Goal: Information Seeking & Learning: Learn about a topic

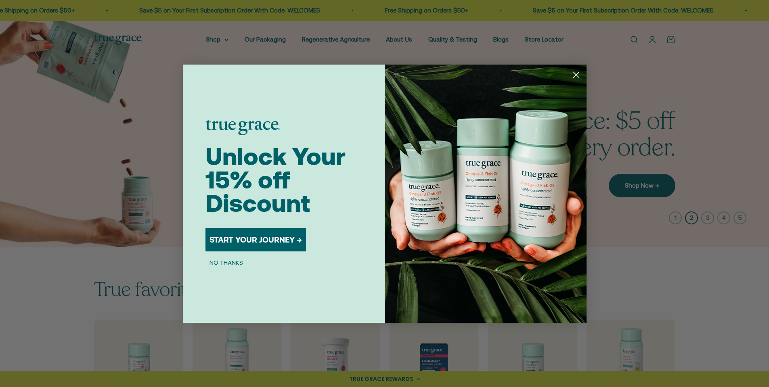
click at [577, 79] on circle "Close dialog" at bounding box center [575, 74] width 13 height 13
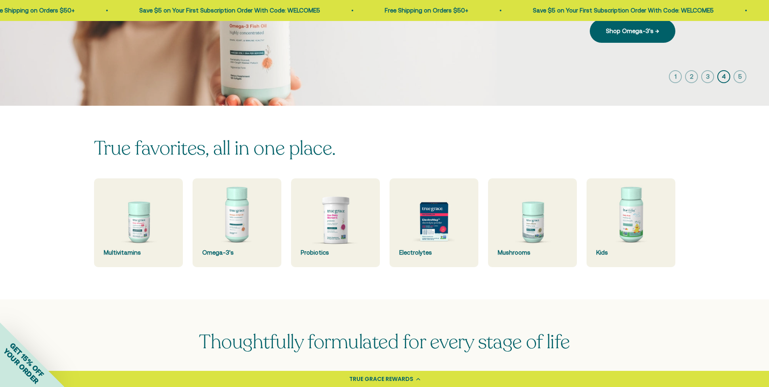
scroll to position [110, 0]
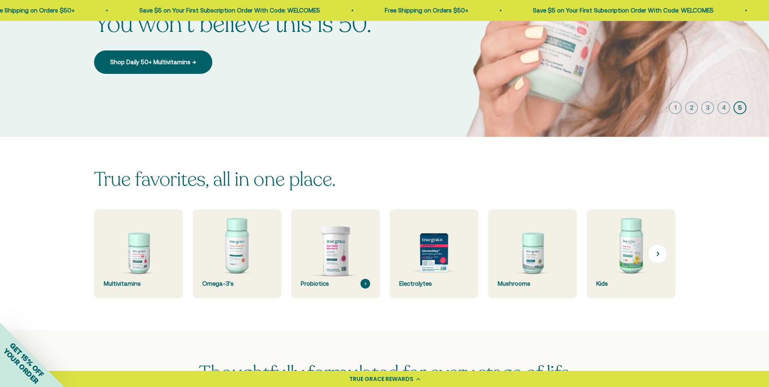
click at [334, 267] on img at bounding box center [335, 254] width 94 height 94
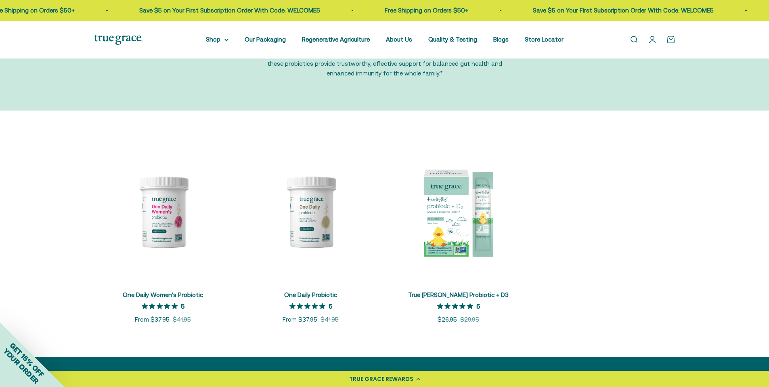
scroll to position [87, 0]
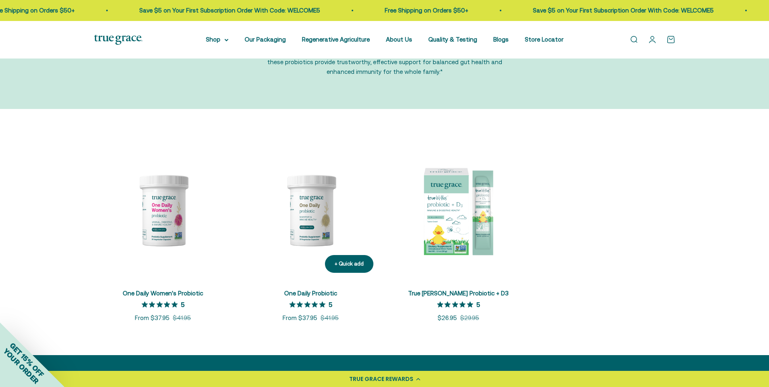
click at [307, 295] on link "One Daily Probiotic" at bounding box center [310, 293] width 53 height 7
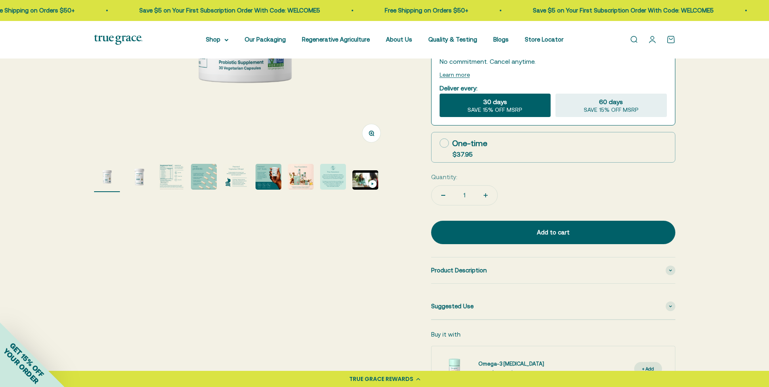
scroll to position [229, 0]
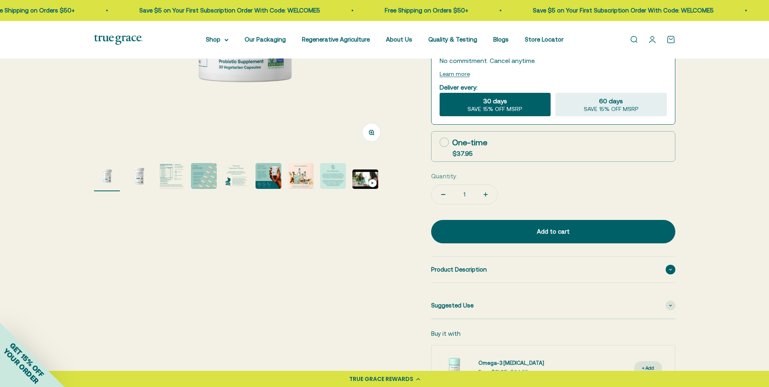
click at [479, 272] on span "Product Description" at bounding box center [459, 270] width 56 height 10
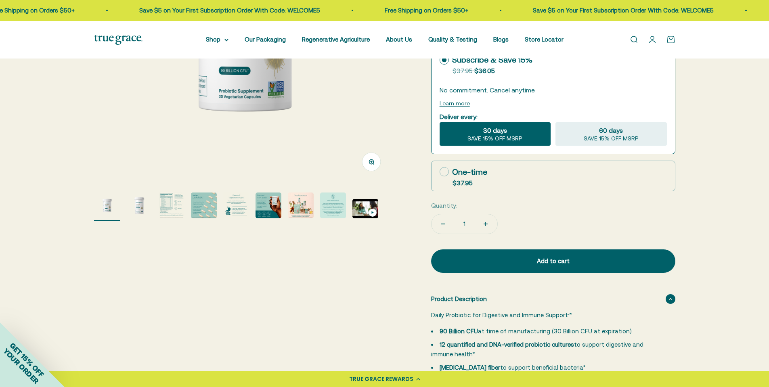
scroll to position [29, 0]
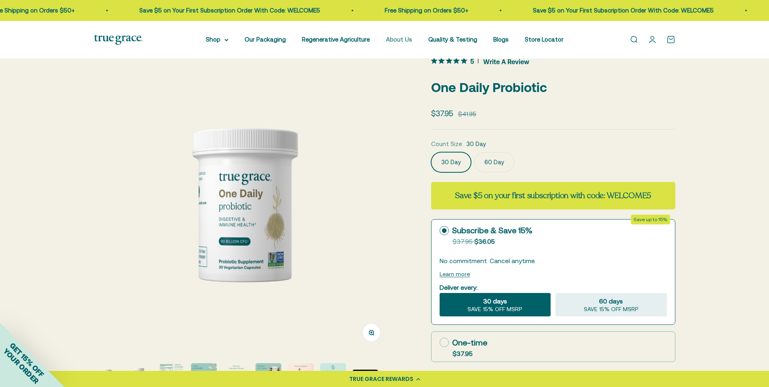
click at [401, 40] on link "About Us" at bounding box center [399, 39] width 26 height 7
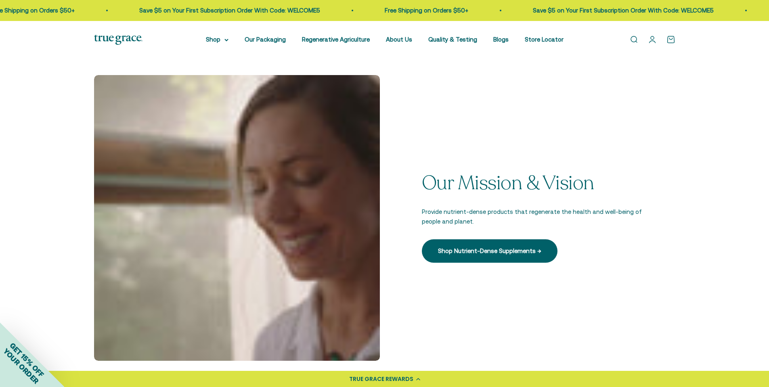
scroll to position [131, 0]
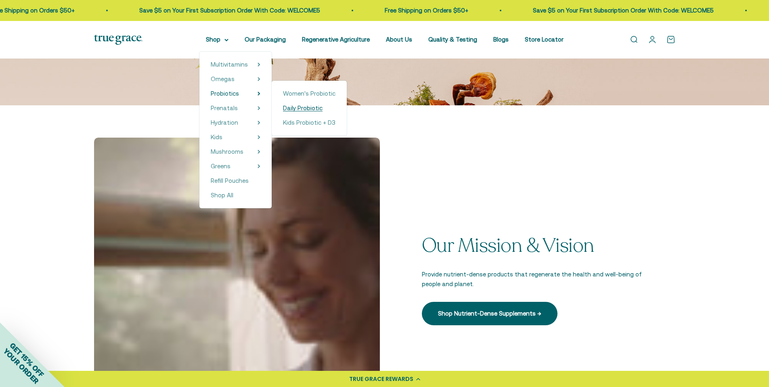
click at [292, 109] on span "Daily Probiotic" at bounding box center [303, 108] width 40 height 7
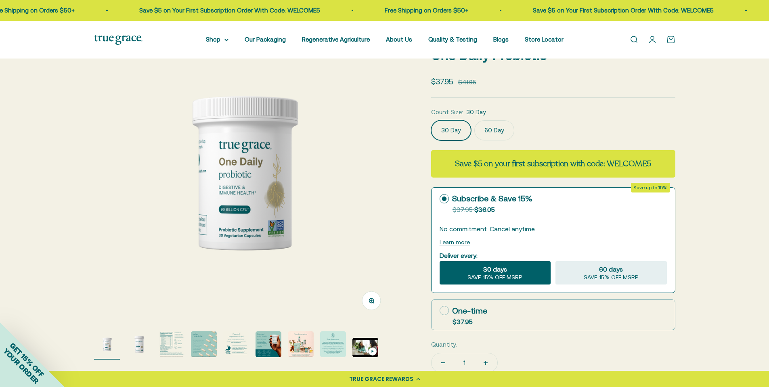
scroll to position [254, 0]
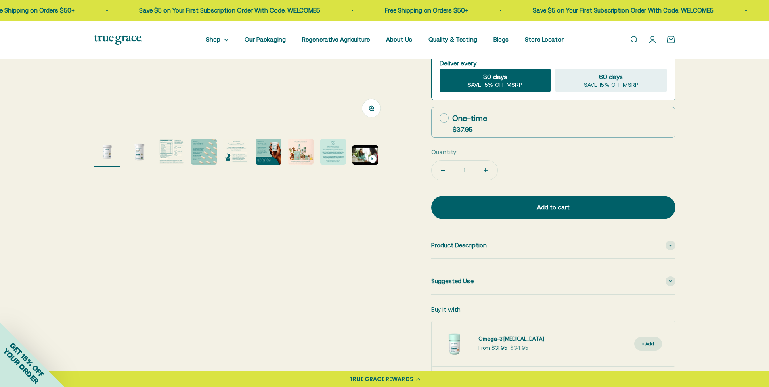
click at [180, 151] on img "Go to item 3" at bounding box center [172, 152] width 26 height 26
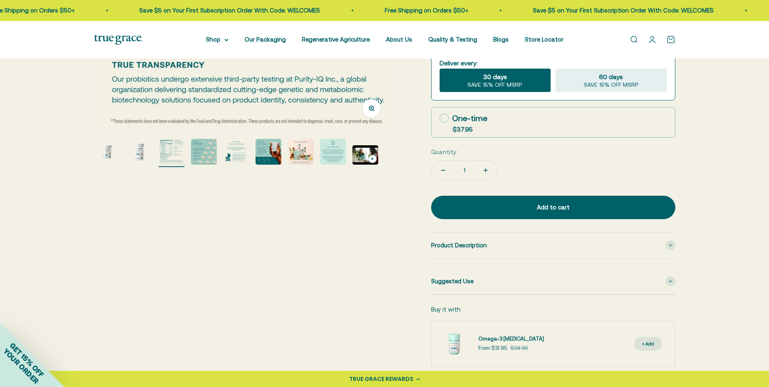
scroll to position [0, 616]
click at [372, 110] on circle "button" at bounding box center [371, 108] width 4 height 4
